Goal: Navigation & Orientation: Find specific page/section

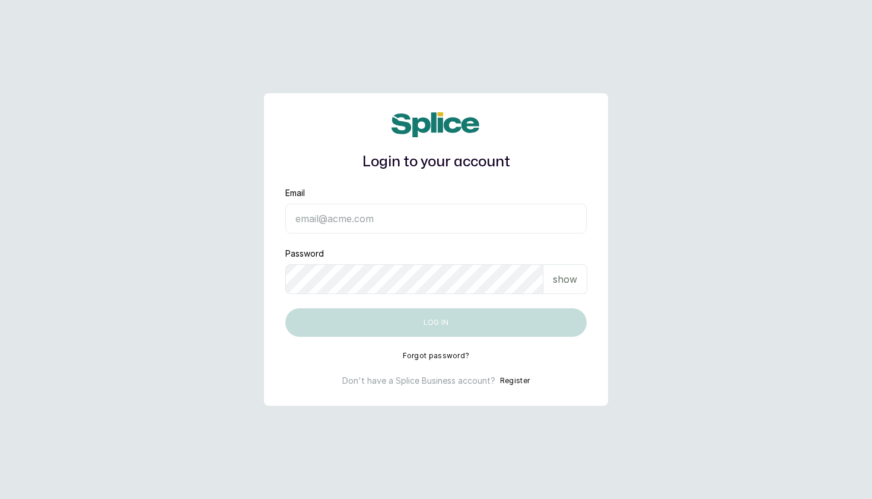
type input "ooyinda@yahoo.co.uk"
click at [436, 322] on button "Log in" at bounding box center [436, 322] width 302 height 28
type input "[EMAIL_ADDRESS][DOMAIN_NAME]"
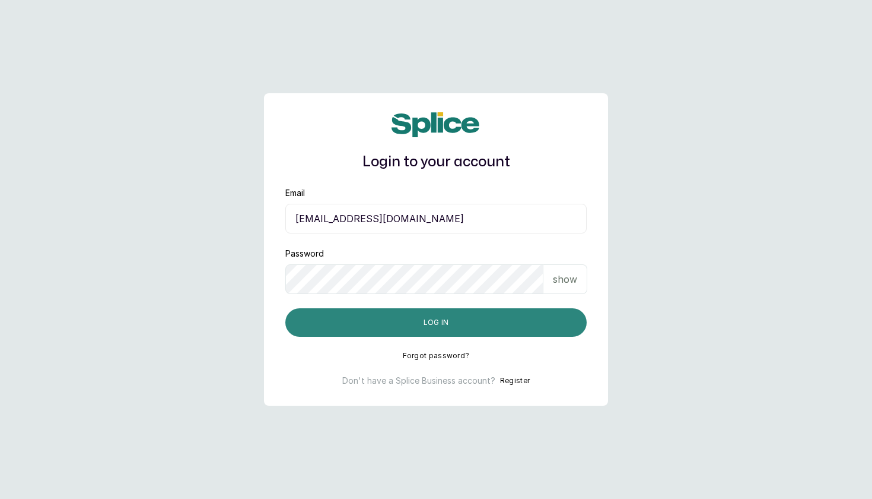
click at [453, 328] on button "Log in" at bounding box center [436, 322] width 302 height 28
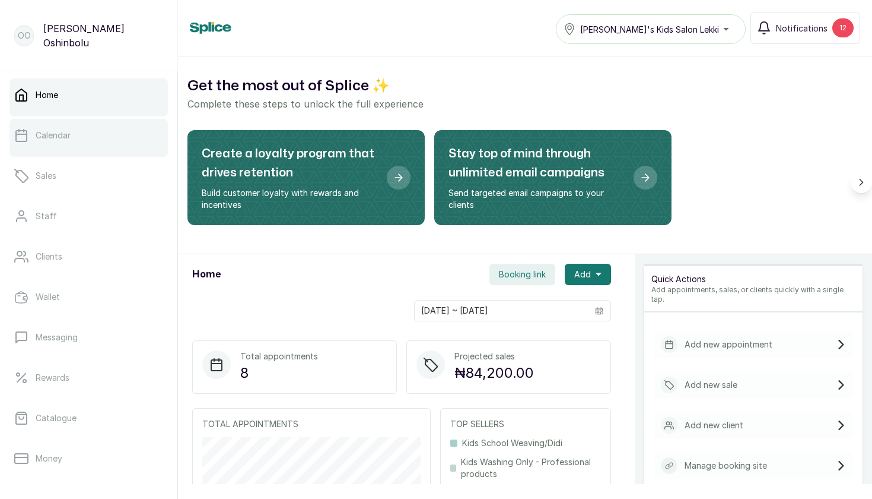
click at [64, 141] on link "Calendar" at bounding box center [88, 135] width 158 height 33
